Goal: Information Seeking & Learning: Learn about a topic

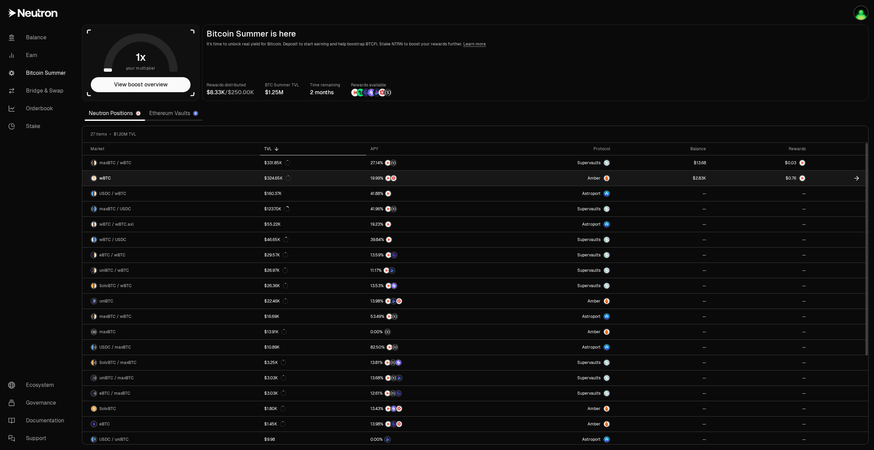
click at [855, 179] on icon at bounding box center [857, 178] width 7 height 7
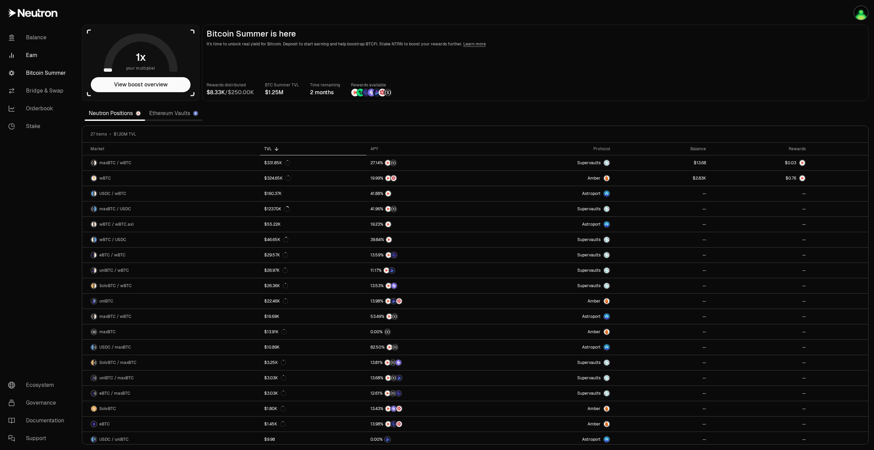
click at [33, 51] on link "Earn" at bounding box center [38, 55] width 71 height 18
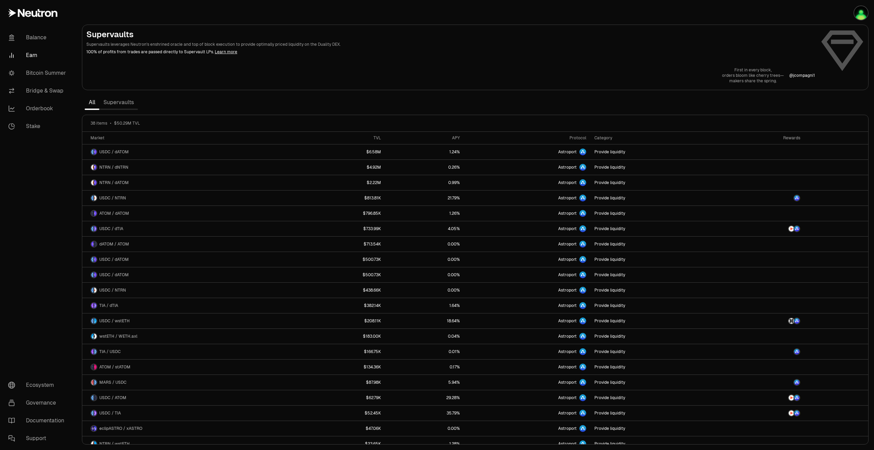
click at [123, 104] on link "Supervaults" at bounding box center [118, 103] width 39 height 14
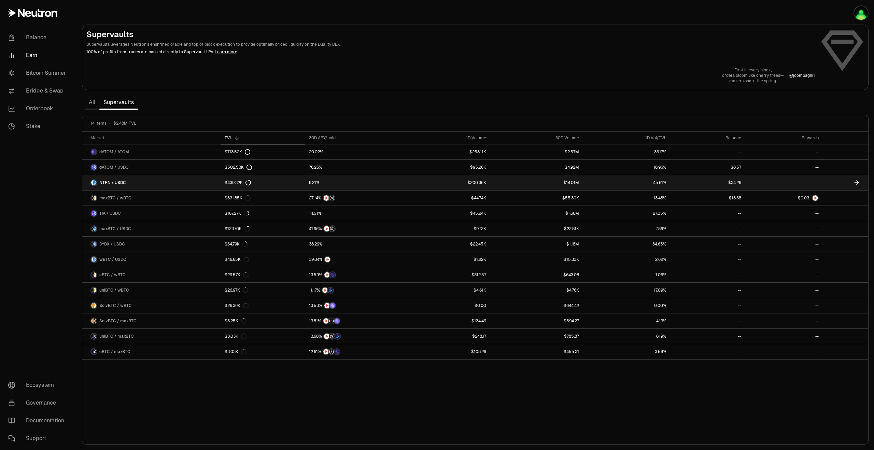
click at [734, 182] on link "$34.26" at bounding box center [708, 182] width 74 height 15
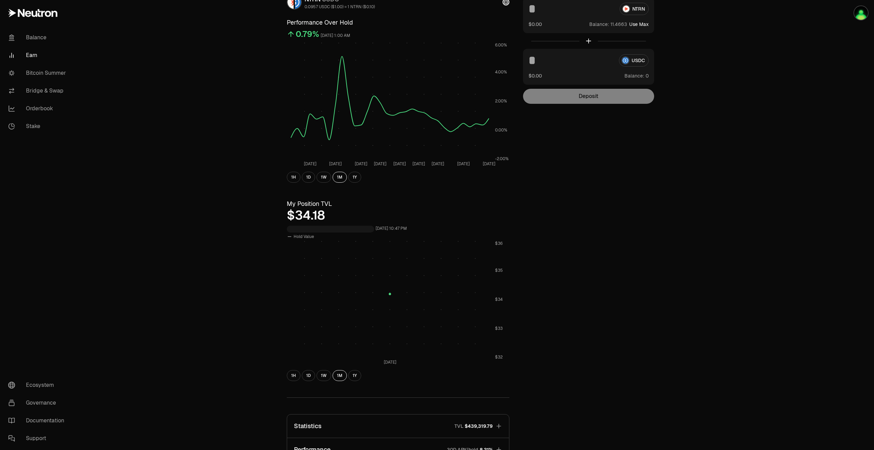
scroll to position [102, 0]
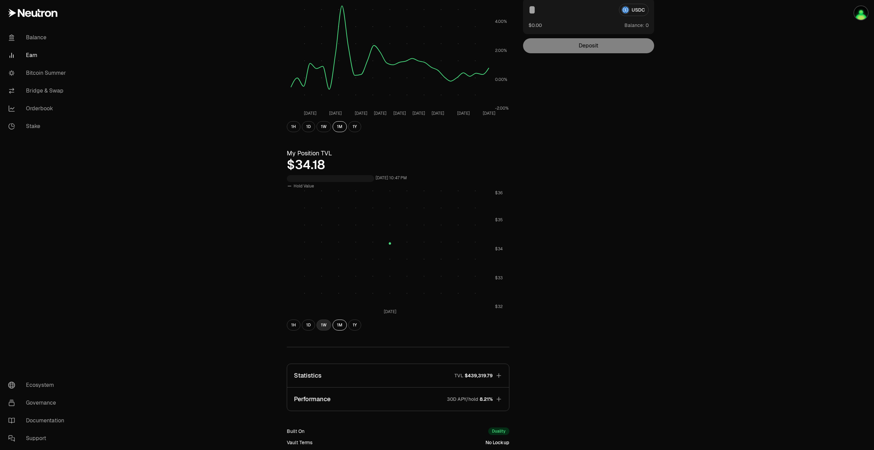
click at [324, 328] on button "1W" at bounding box center [324, 325] width 15 height 11
click at [312, 326] on button "1D" at bounding box center [308, 325] width 13 height 11
click at [295, 326] on button "1H" at bounding box center [294, 325] width 14 height 11
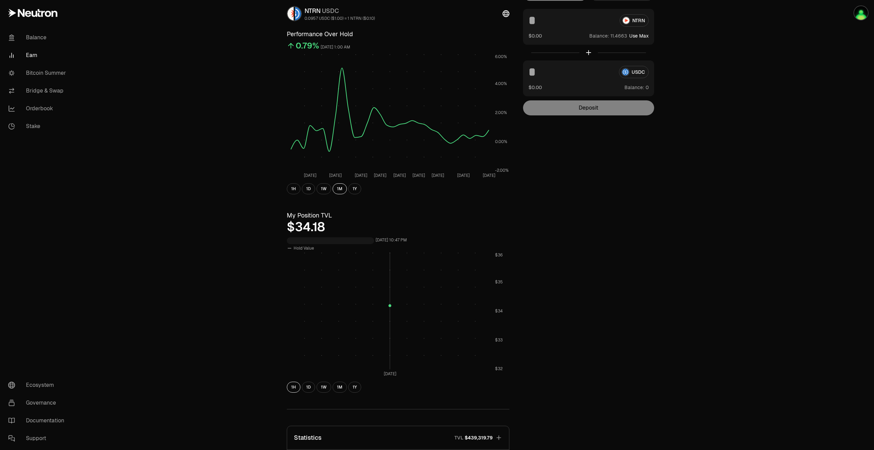
scroll to position [0, 0]
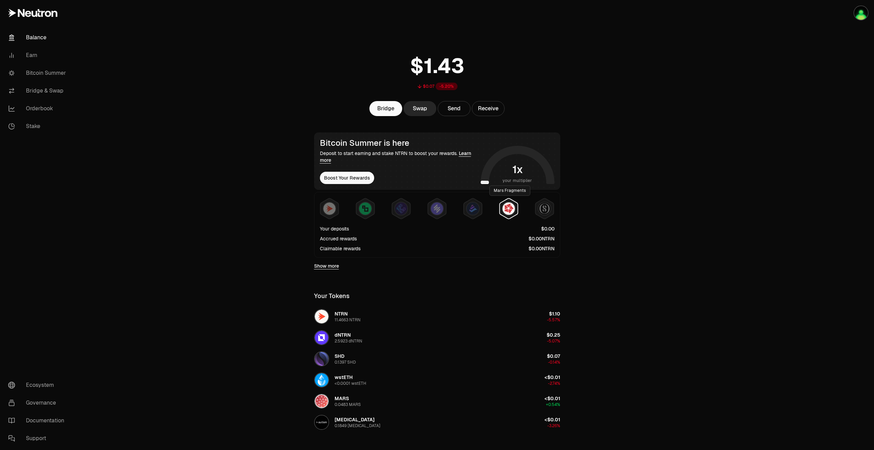
click at [509, 212] on img at bounding box center [509, 209] width 12 height 12
click at [484, 211] on div at bounding box center [437, 209] width 235 height 22
click at [476, 212] on img at bounding box center [473, 209] width 12 height 12
click at [441, 211] on img at bounding box center [437, 209] width 12 height 12
click at [530, 211] on div at bounding box center [437, 209] width 235 height 22
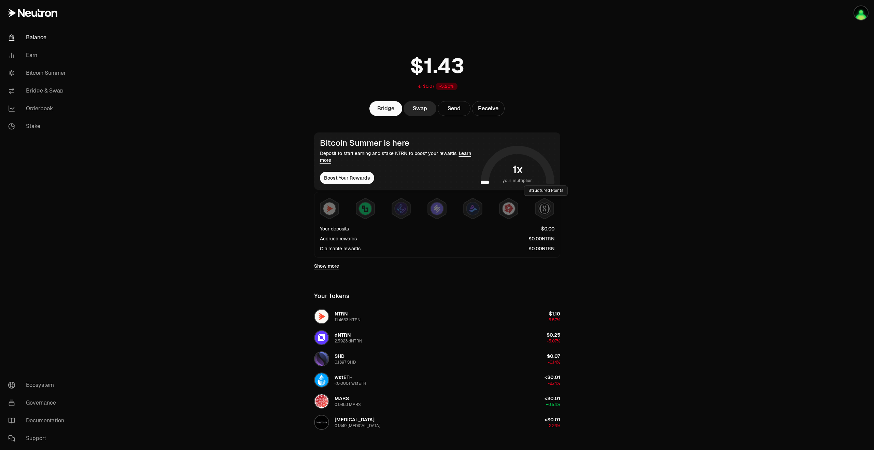
click at [560, 211] on div "Bitcoin Summer is here Deposit to start earning and stake NTRN to boost your re…" at bounding box center [437, 203] width 263 height 140
click at [508, 208] on img at bounding box center [509, 209] width 12 height 12
click at [482, 209] on icon at bounding box center [473, 208] width 18 height 20
click at [42, 56] on link "Earn" at bounding box center [38, 55] width 71 height 18
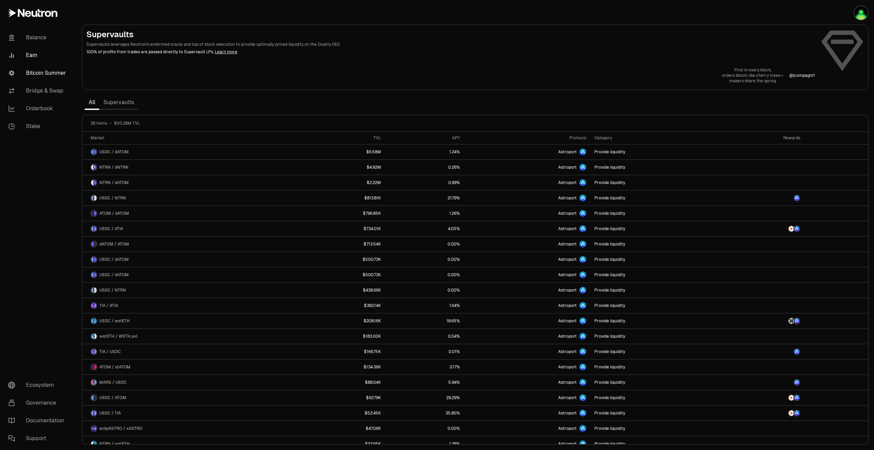
click at [32, 73] on link "Bitcoin Summer" at bounding box center [38, 73] width 71 height 18
